Goal: Information Seeking & Learning: Learn about a topic

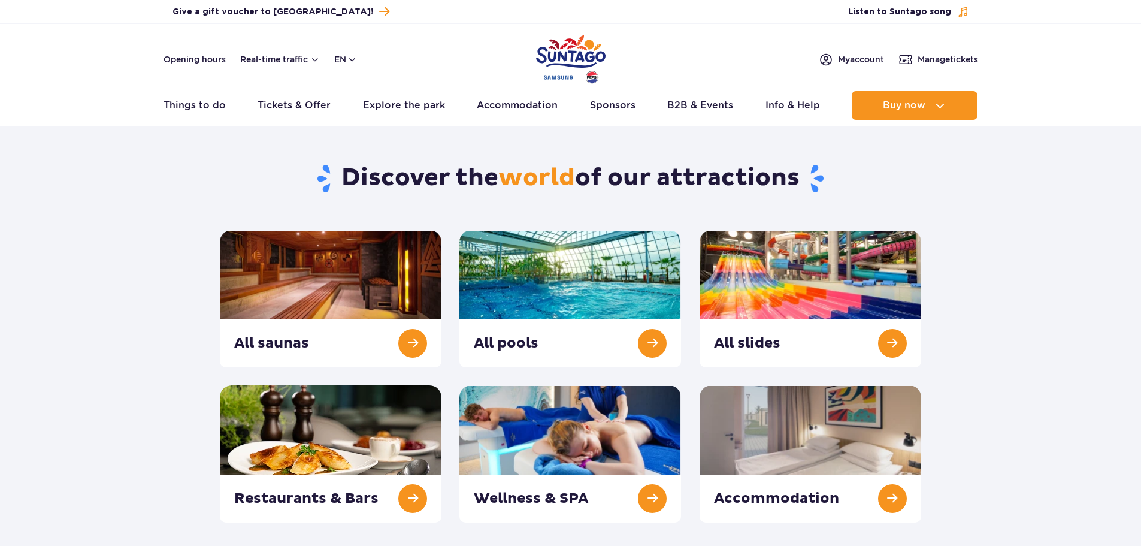
click at [589, 271] on link at bounding box center [570, 298] width 222 height 137
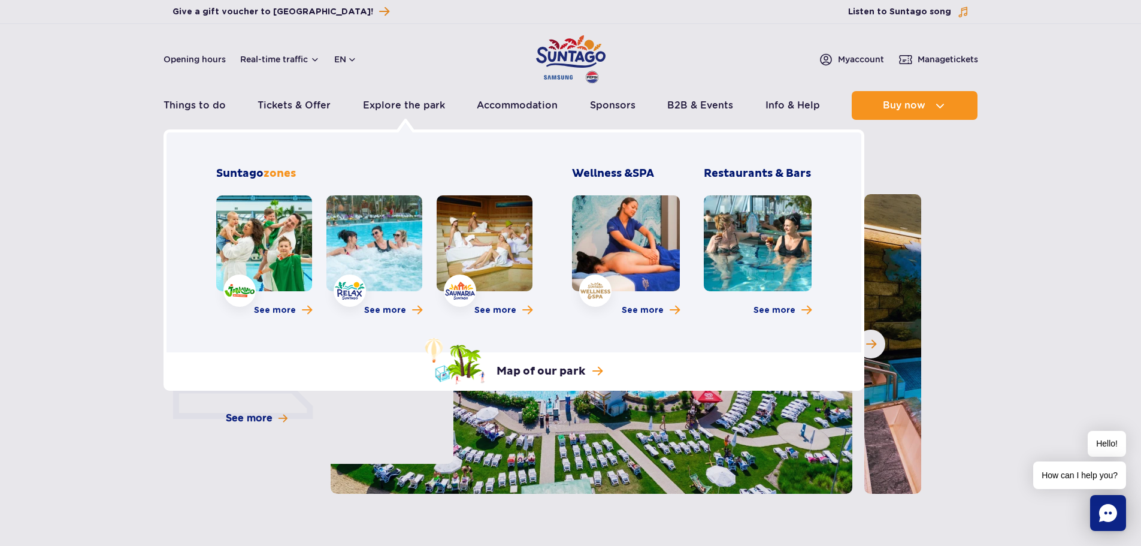
click at [268, 211] on link at bounding box center [264, 243] width 96 height 96
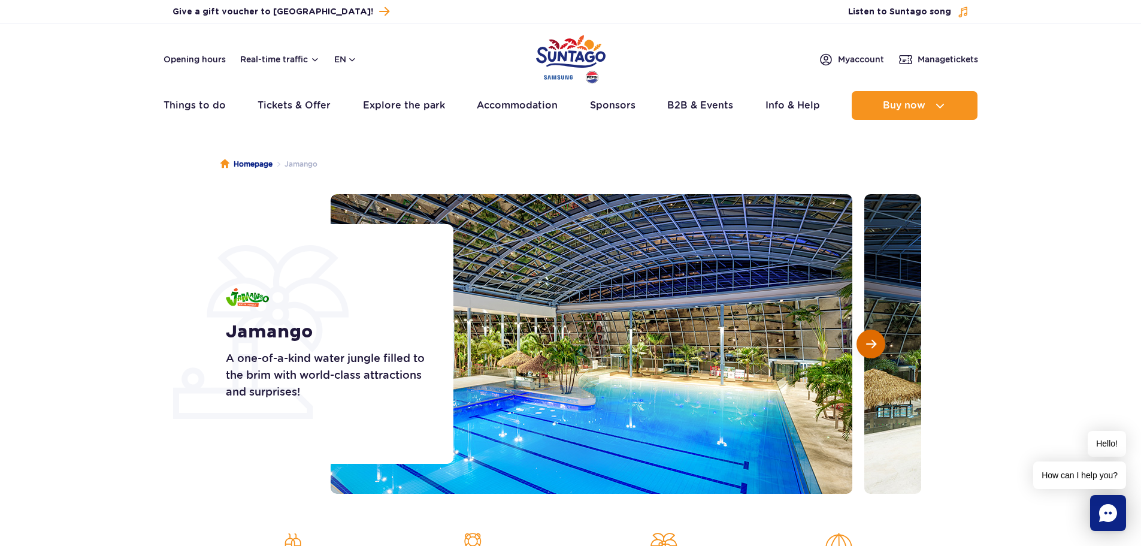
click at [864, 349] on button "Next slide" at bounding box center [871, 343] width 29 height 29
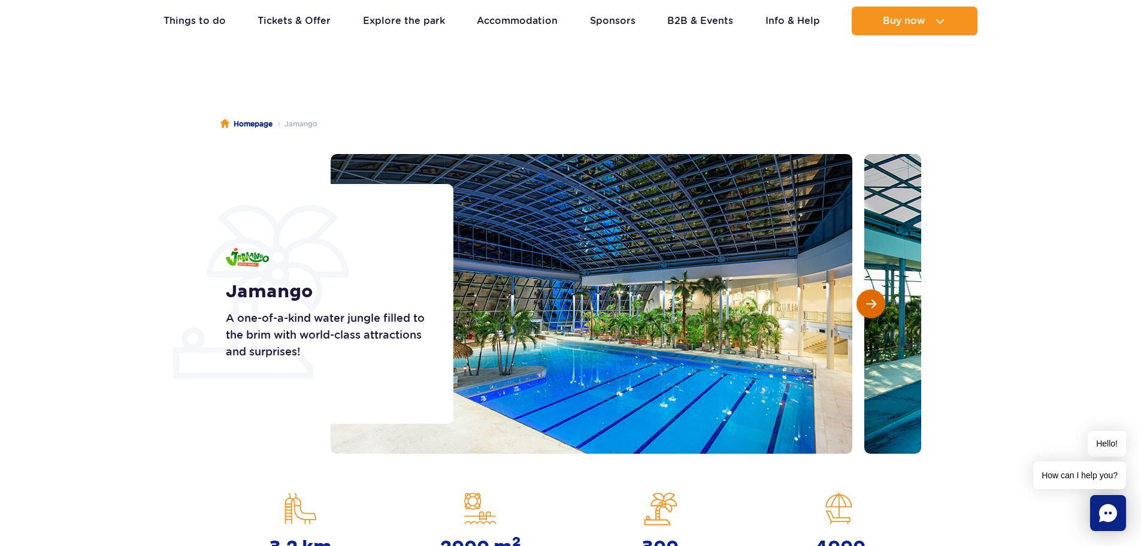
scroll to position [60, 0]
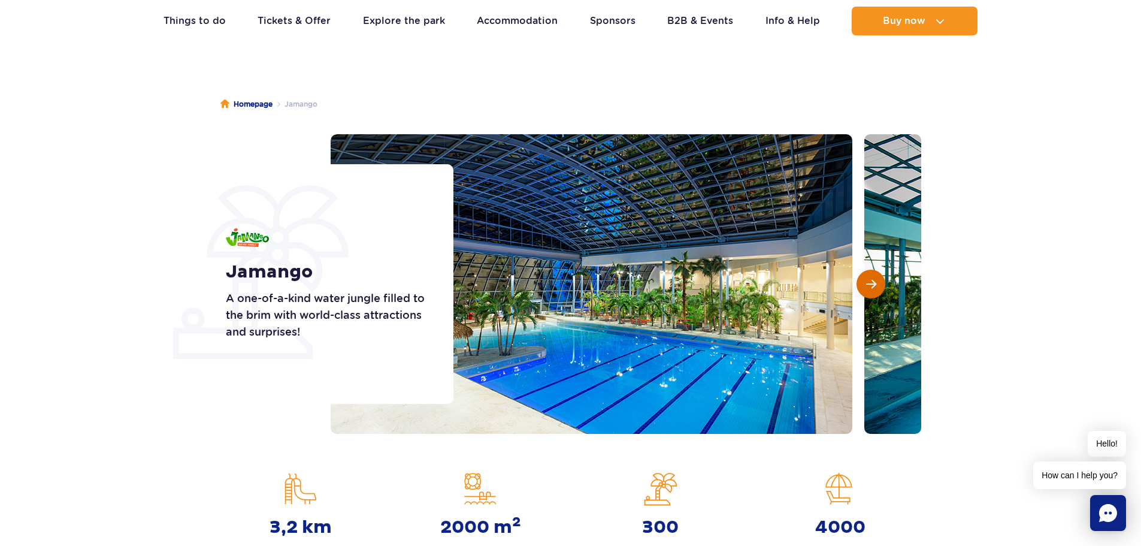
click at [870, 282] on span "Next slide" at bounding box center [871, 284] width 10 height 11
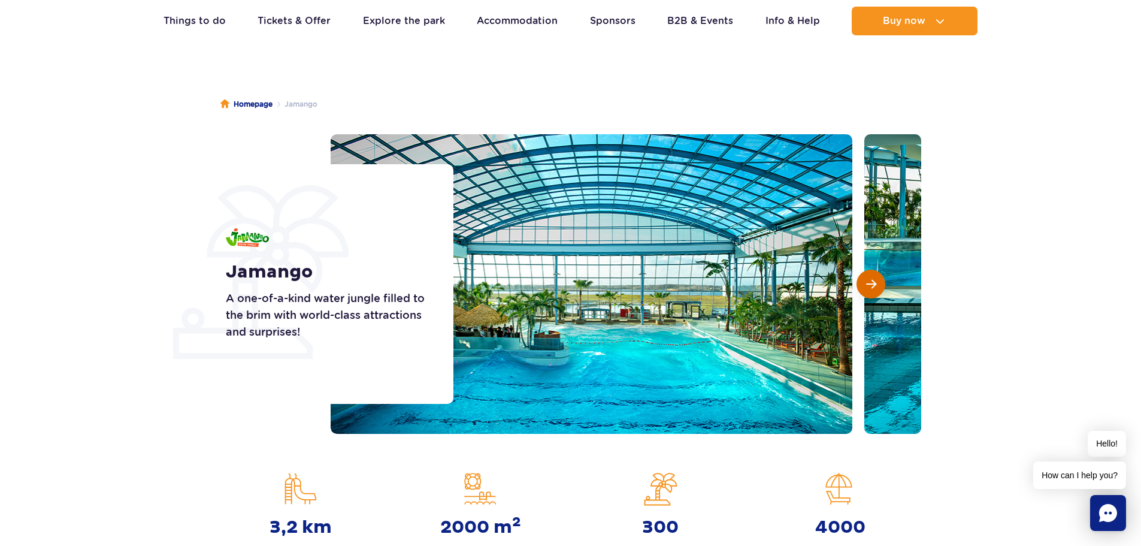
click at [870, 282] on span "Next slide" at bounding box center [871, 284] width 10 height 11
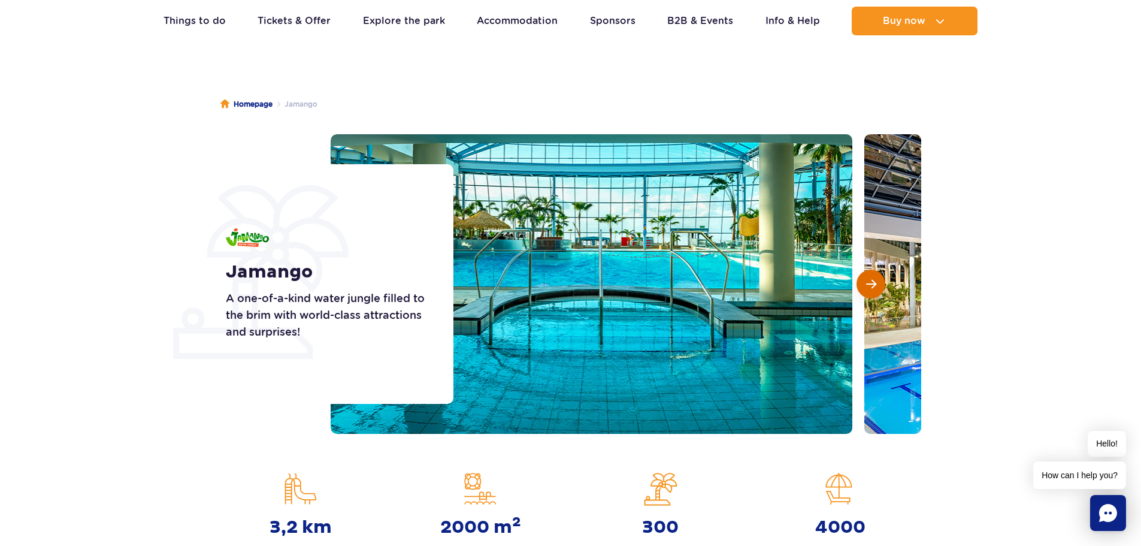
click at [870, 282] on span "Next slide" at bounding box center [871, 284] width 10 height 11
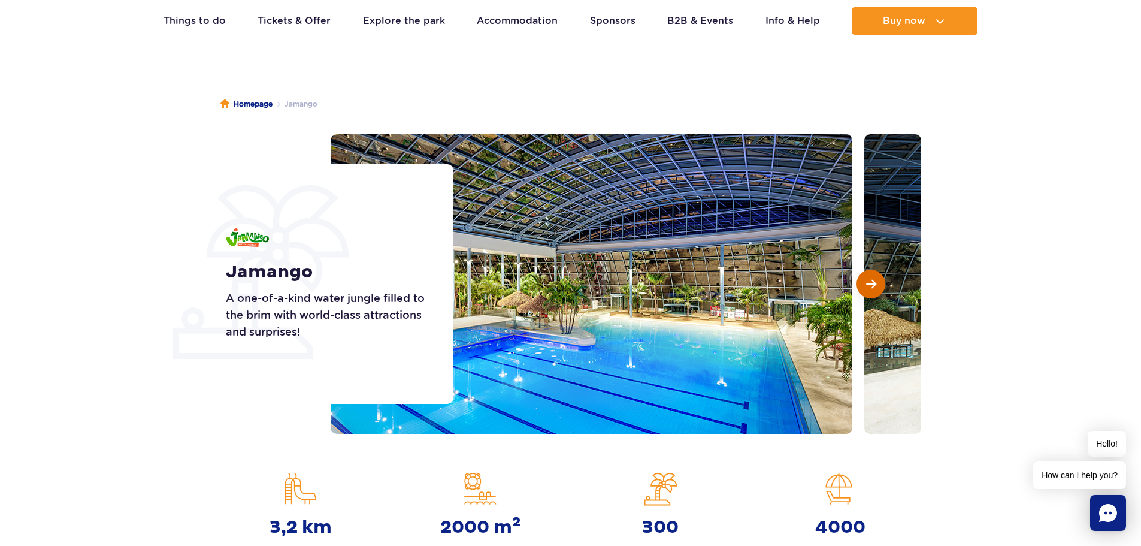
click at [870, 282] on span "Next slide" at bounding box center [871, 284] width 10 height 11
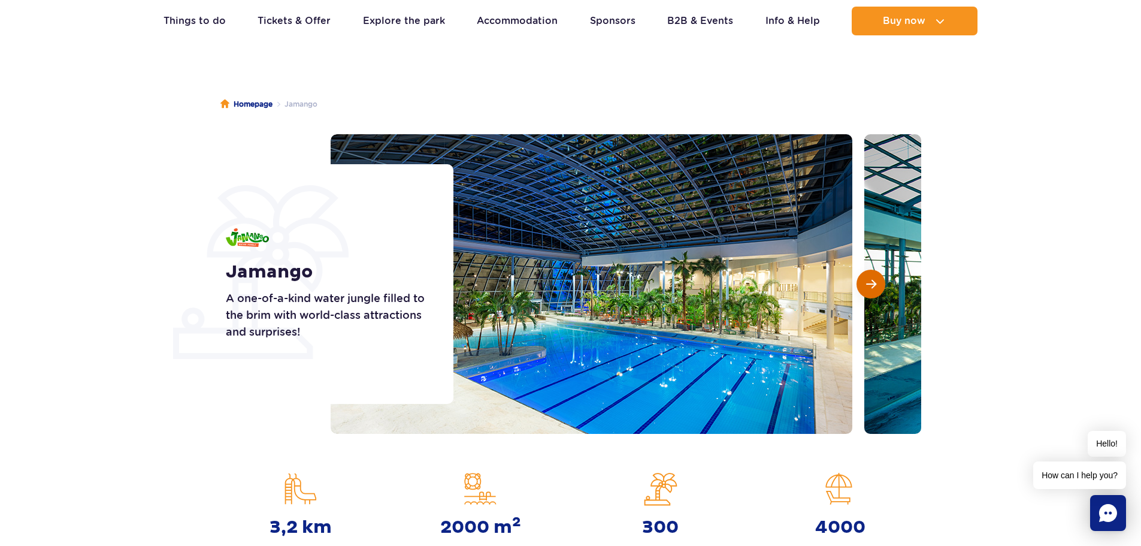
click at [870, 282] on span "Next slide" at bounding box center [871, 284] width 10 height 11
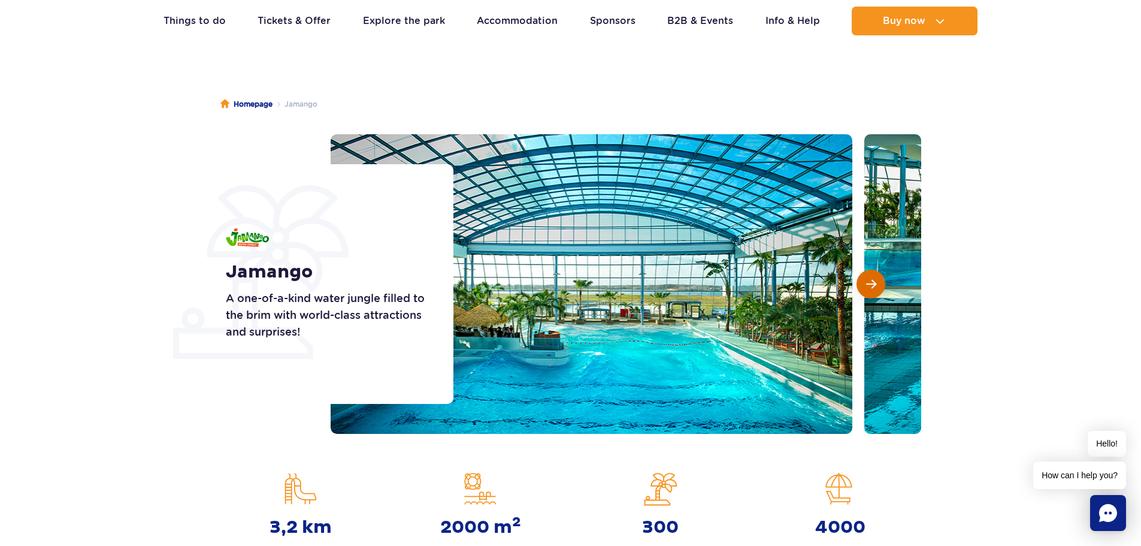
click at [870, 282] on span "Next slide" at bounding box center [871, 284] width 10 height 11
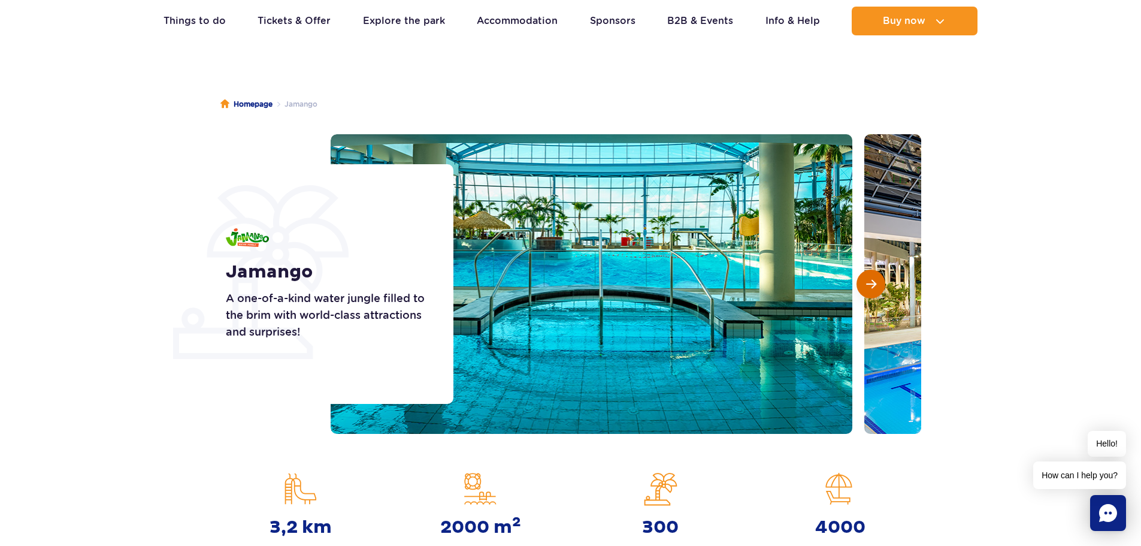
click at [870, 282] on span "Next slide" at bounding box center [871, 284] width 10 height 11
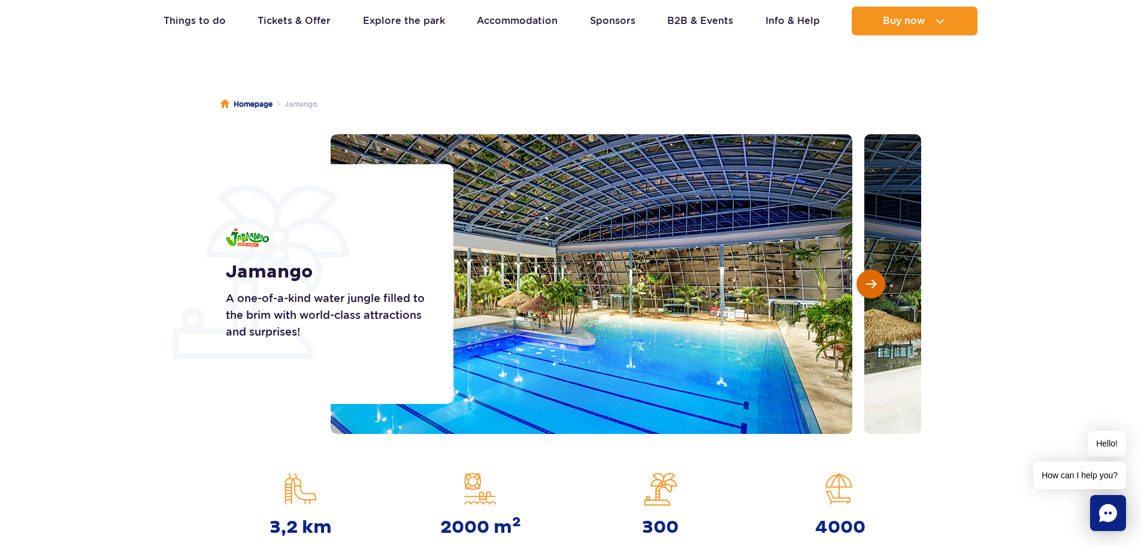
click at [870, 282] on span "Next slide" at bounding box center [871, 284] width 10 height 11
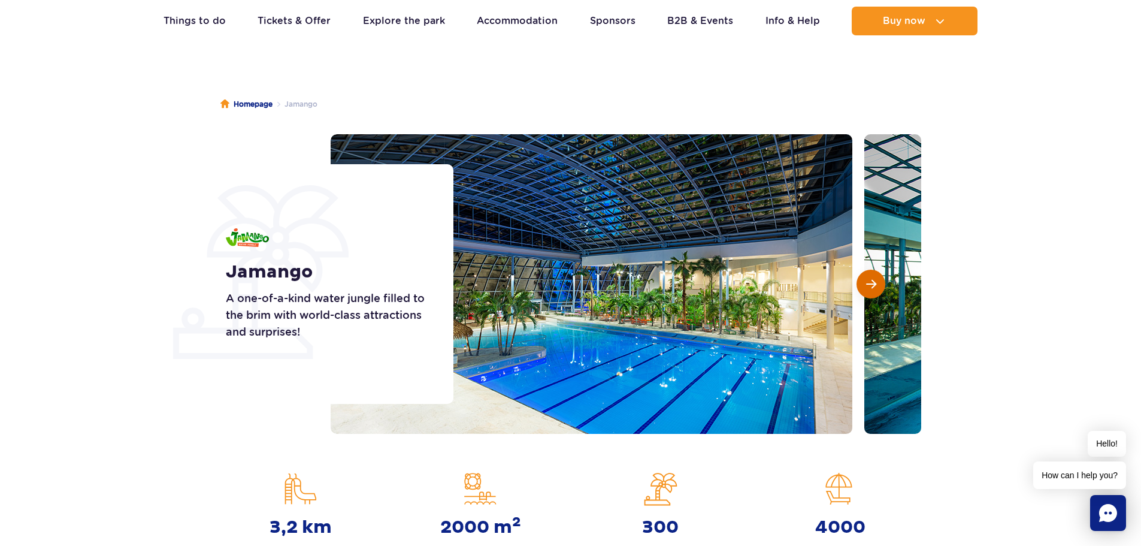
click at [870, 282] on span "Next slide" at bounding box center [871, 284] width 10 height 11
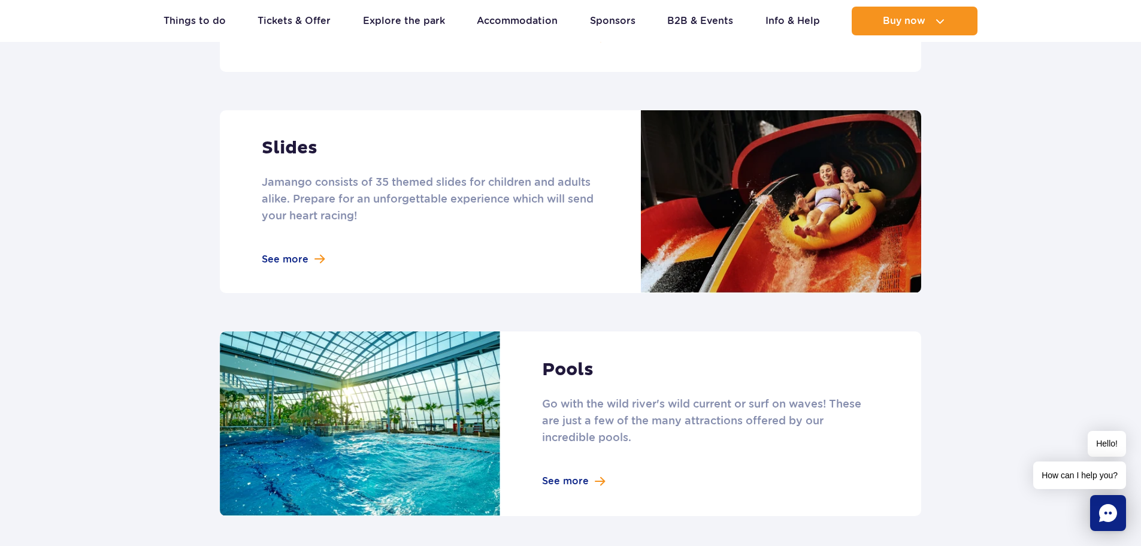
scroll to position [1018, 0]
click at [310, 237] on link at bounding box center [570, 201] width 701 height 183
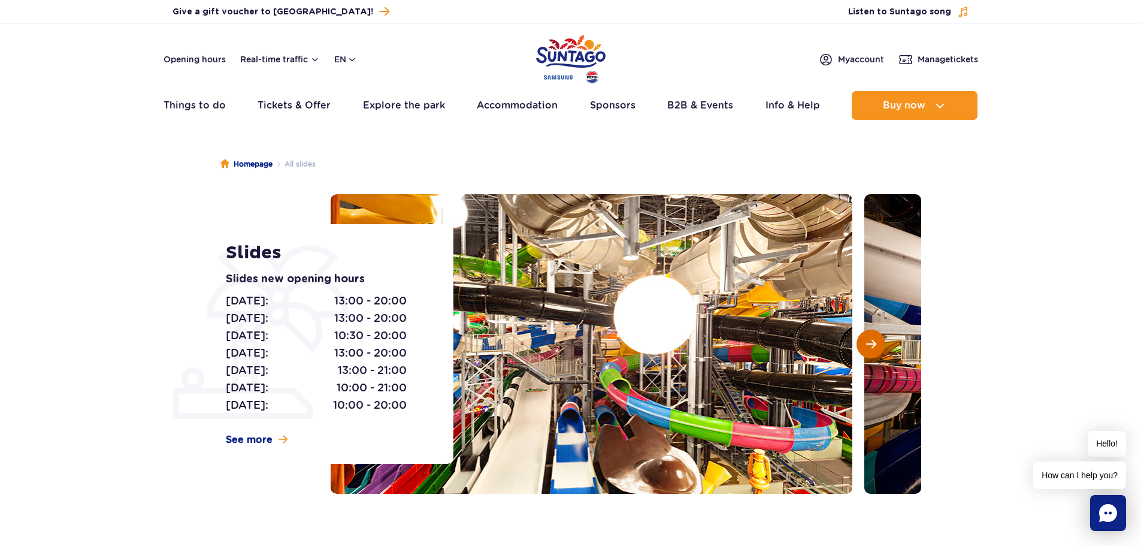
click at [881, 340] on button "Next slide" at bounding box center [871, 343] width 29 height 29
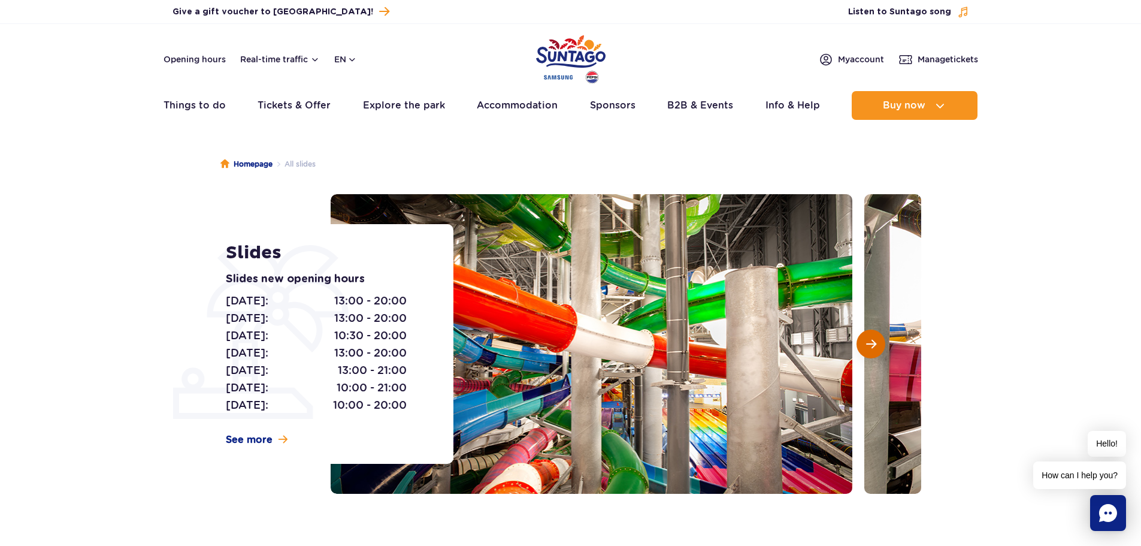
click at [881, 340] on button "Next slide" at bounding box center [871, 343] width 29 height 29
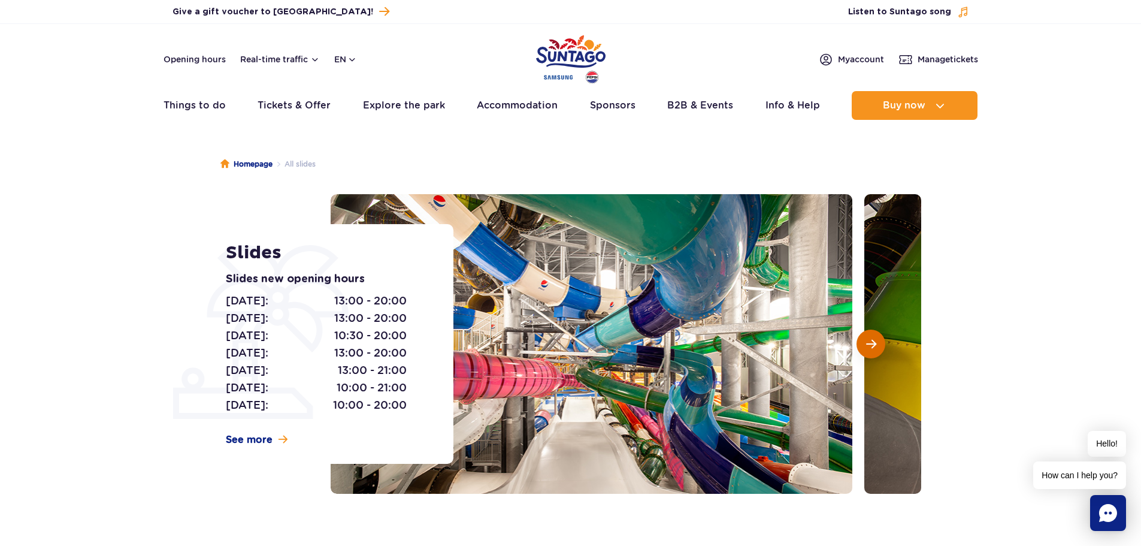
click at [881, 340] on button "Next slide" at bounding box center [871, 343] width 29 height 29
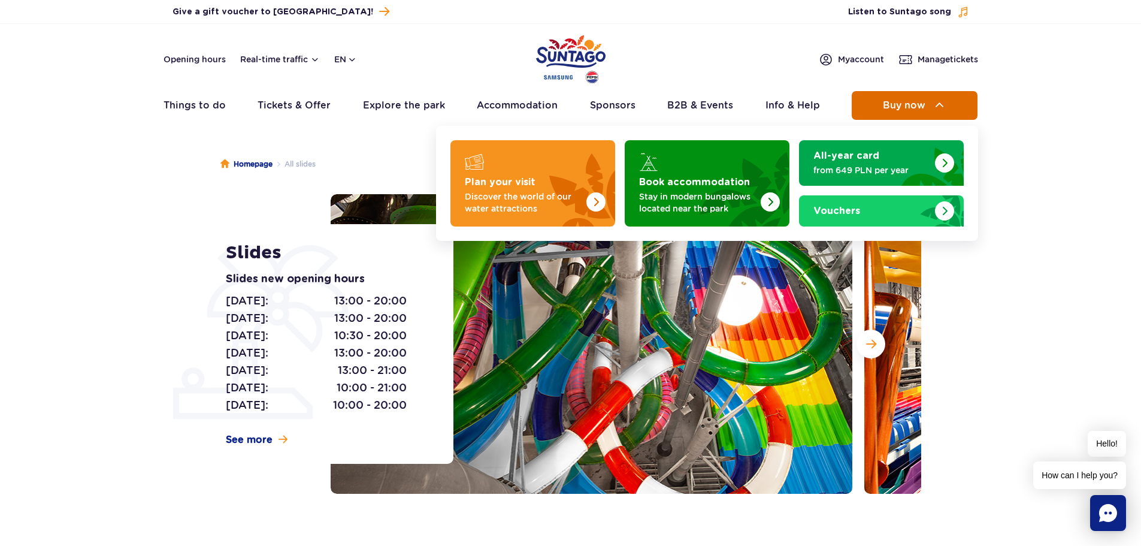
click at [930, 110] on button "Buy now" at bounding box center [915, 105] width 126 height 29
